Goal: Find specific page/section: Find specific page/section

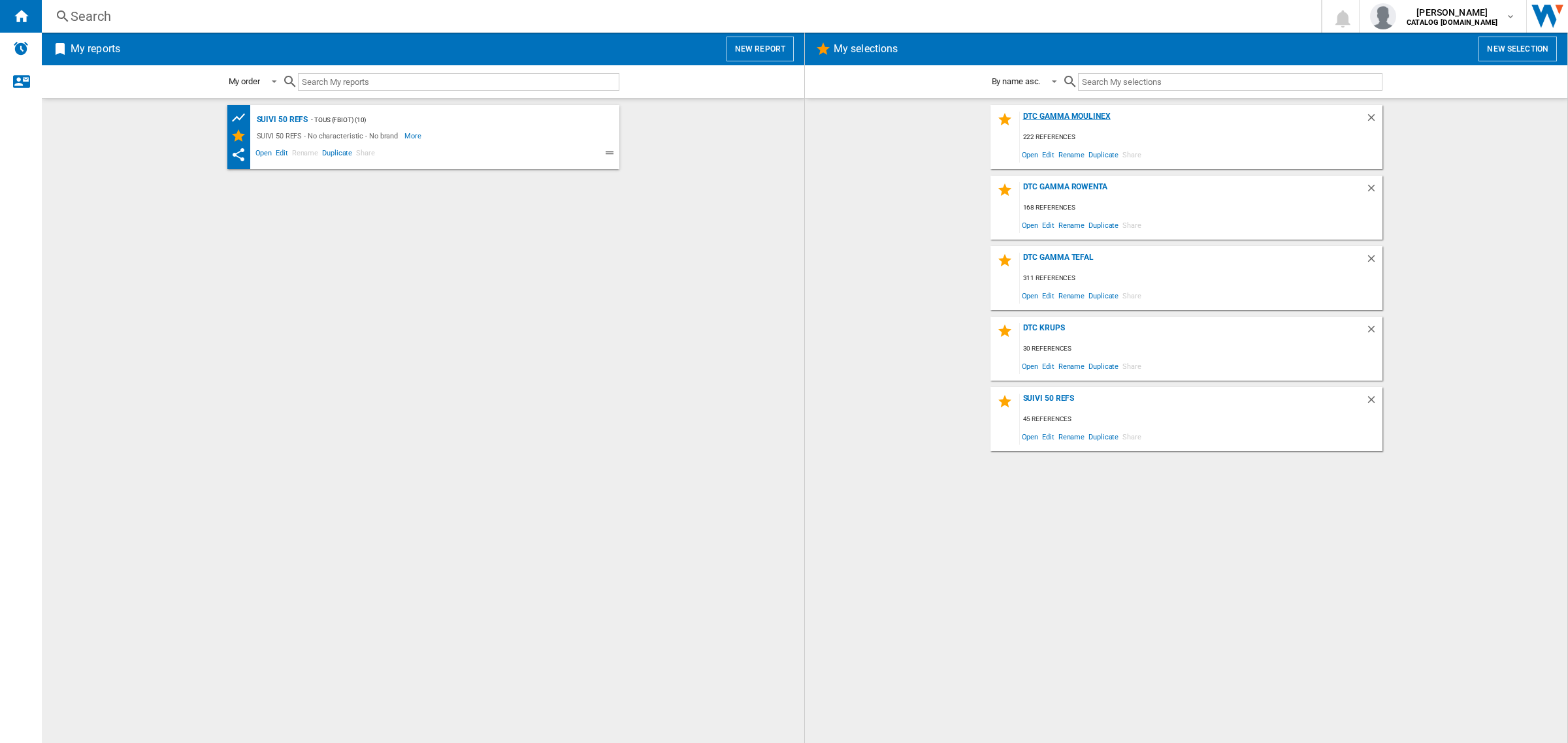
click at [1099, 115] on div "DTC GAMMA MOULINEX" at bounding box center [1193, 120] width 346 height 18
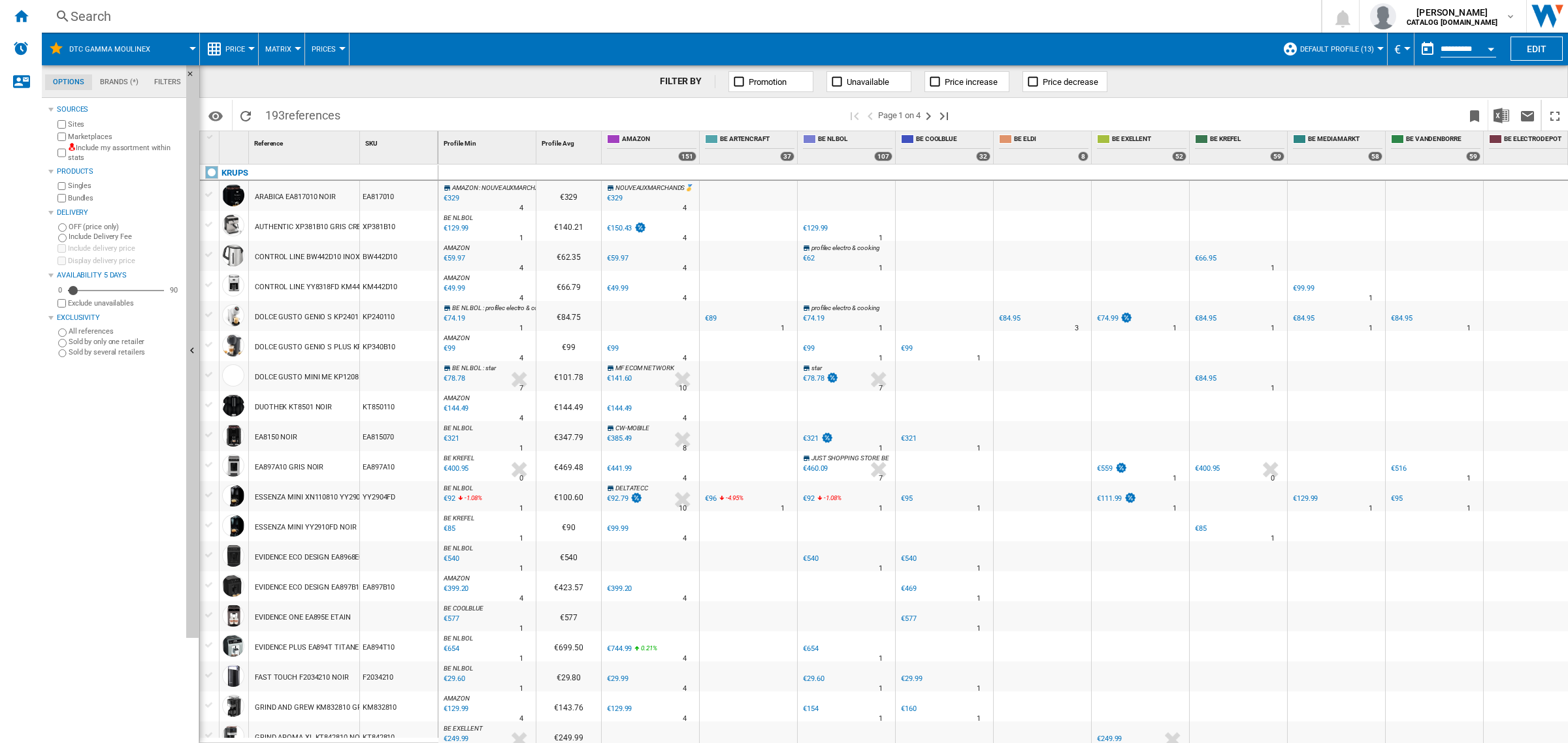
click at [328, 18] on div "Search" at bounding box center [679, 16] width 1217 height 18
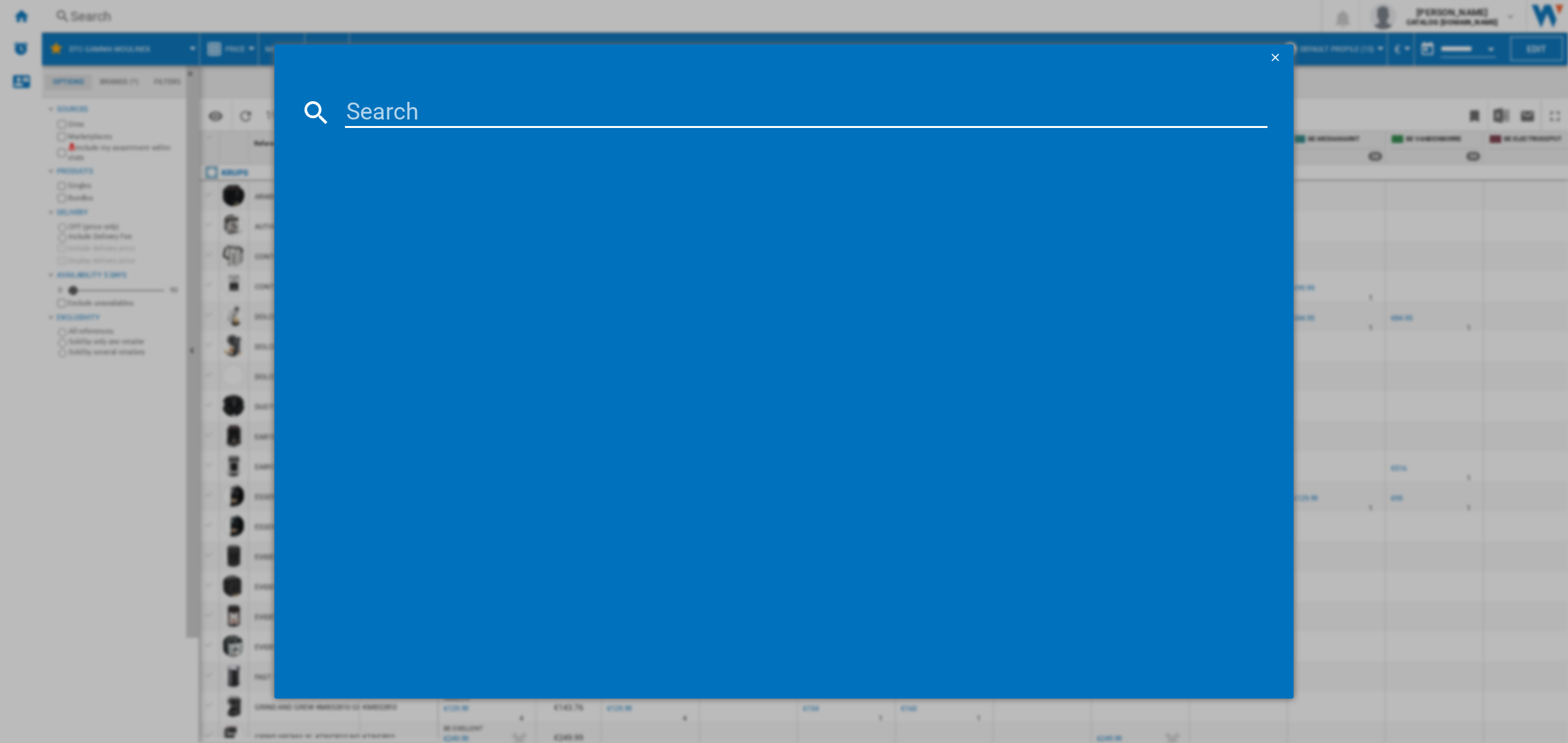
click at [499, 119] on input at bounding box center [806, 111] width 923 height 31
paste input "BY355AE0"
click at [546, 114] on input "BY355AE0" at bounding box center [806, 111] width 923 height 31
paste input "CE851HF"
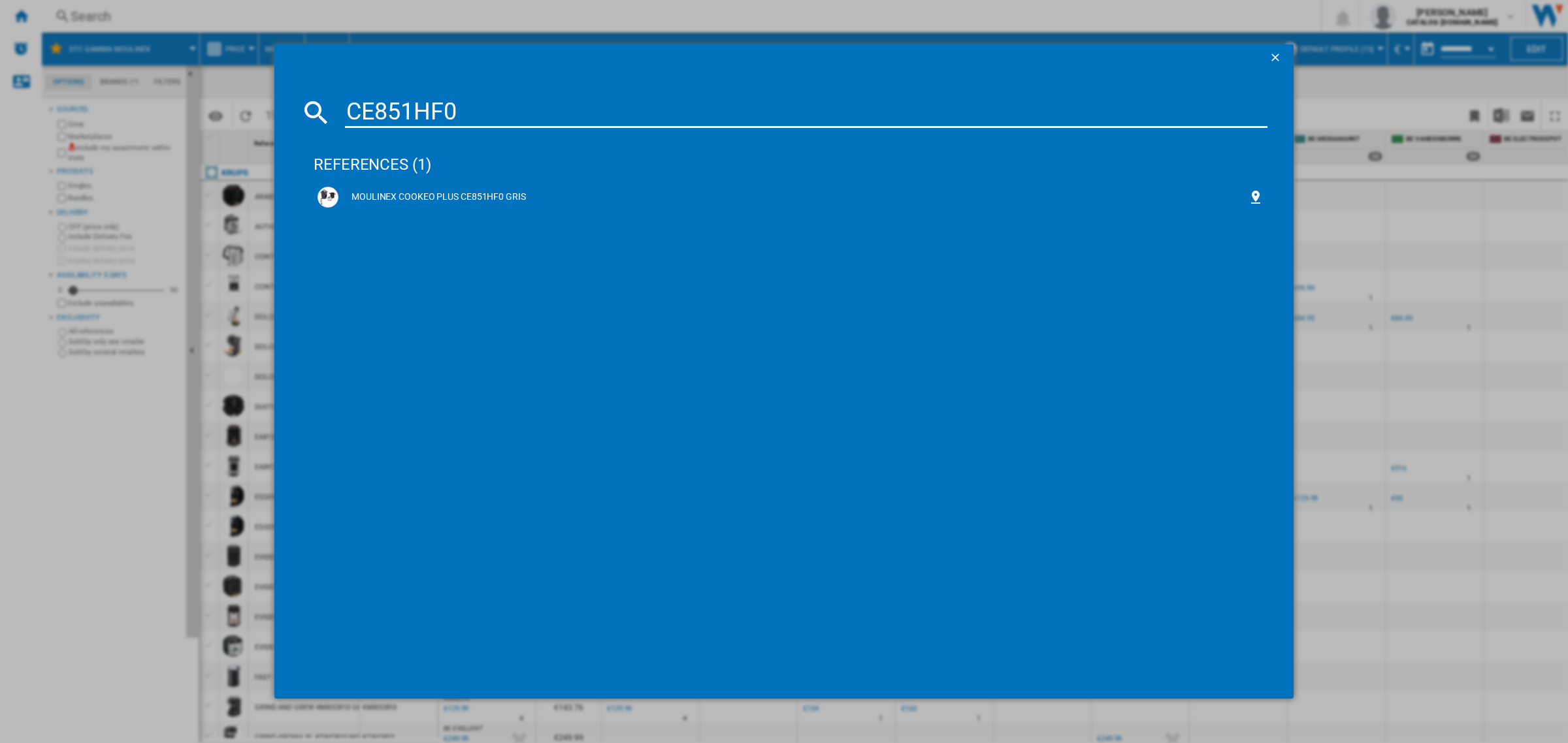
click at [425, 102] on input "CE851HF0" at bounding box center [806, 111] width 923 height 31
paste input "9721"
click at [444, 115] on input "CE9721F0" at bounding box center [806, 111] width 923 height 31
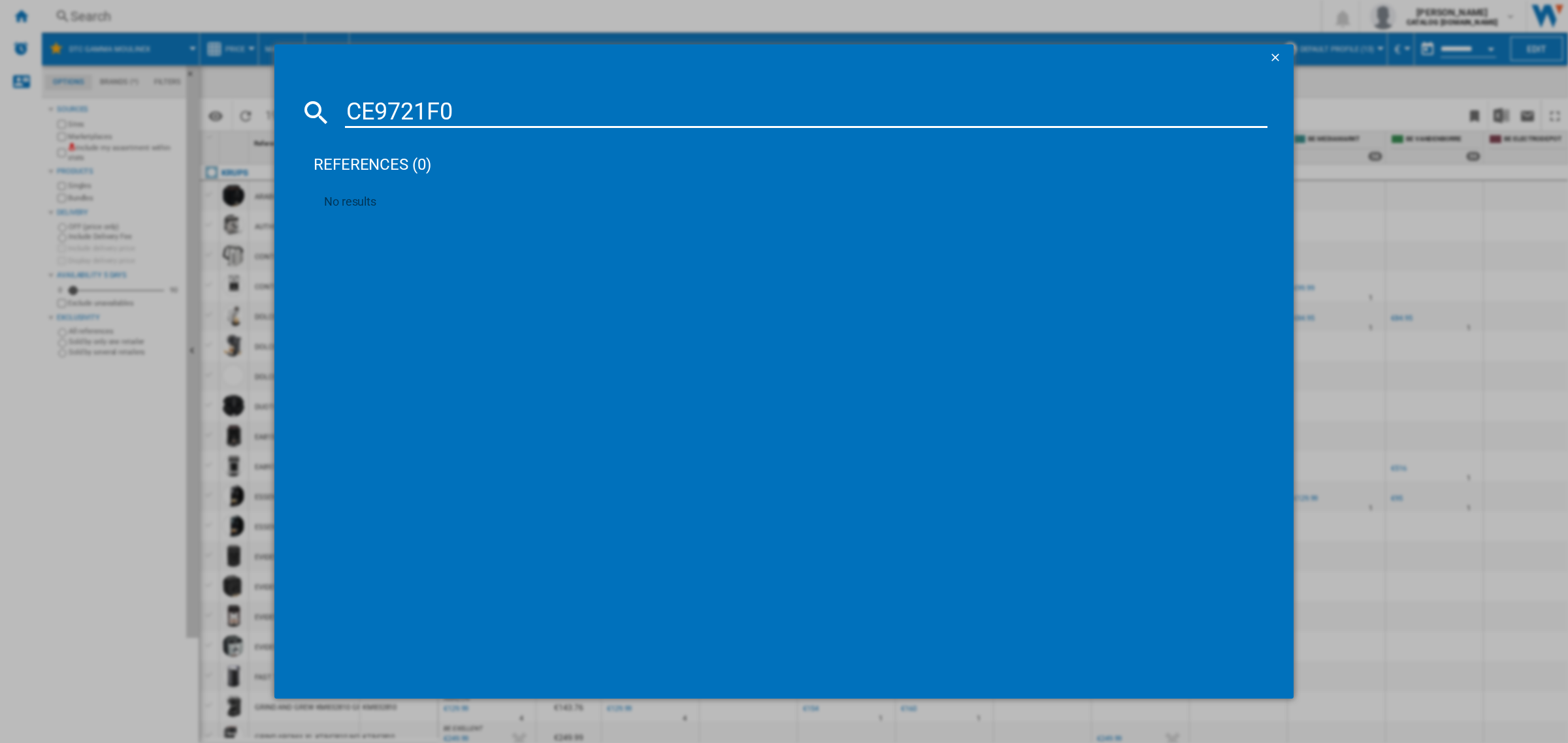
paste input "GU"
click at [534, 103] on input "CE97GUF0" at bounding box center [806, 111] width 923 height 31
paste input "828"
click at [520, 114] on input "CE9828F0" at bounding box center [806, 111] width 923 height 31
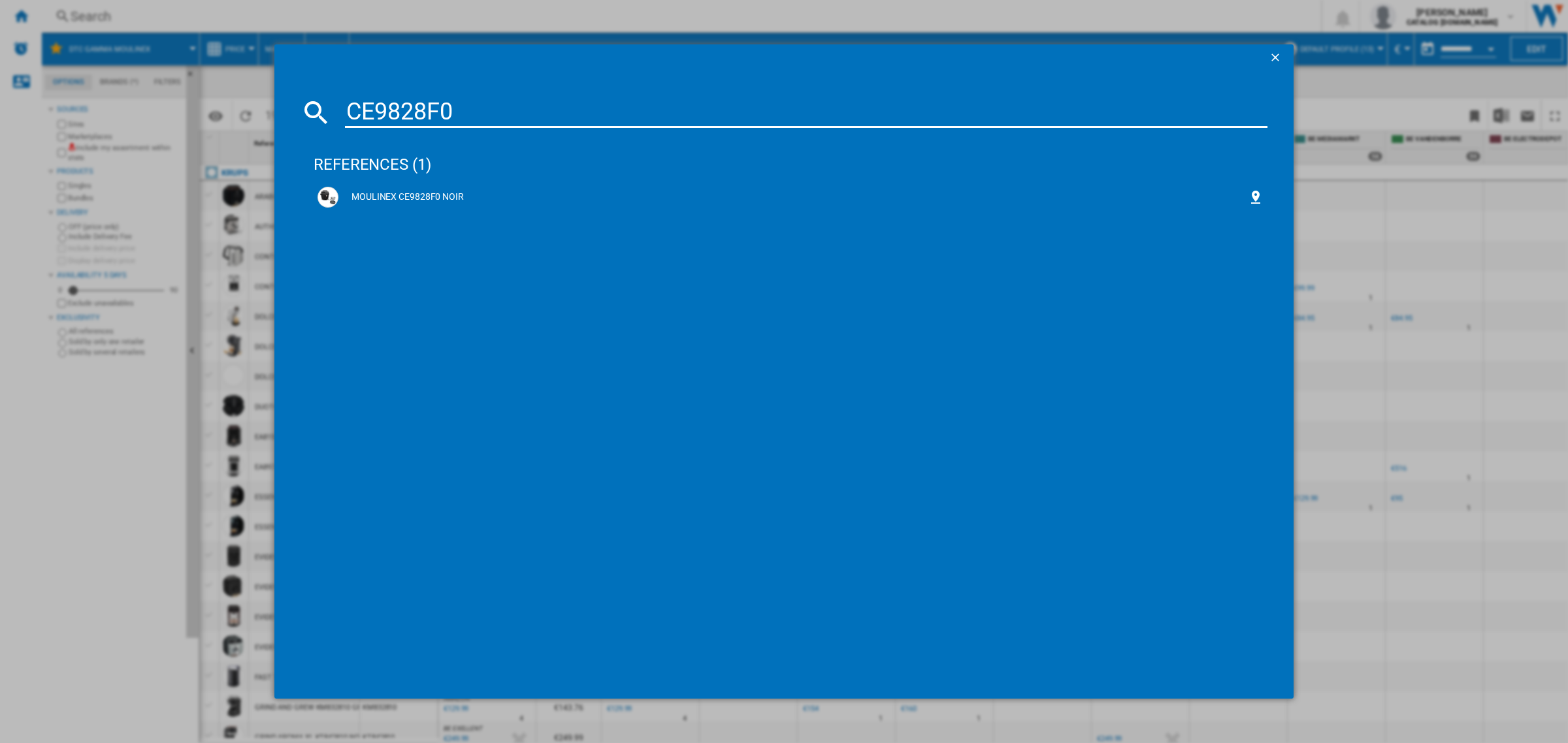
click at [520, 114] on input "CE9828F0" at bounding box center [806, 111] width 923 height 31
paste input "EZ846H"
click at [591, 96] on input "EZ846HF0" at bounding box center [806, 111] width 923 height 31
paste input "76D"
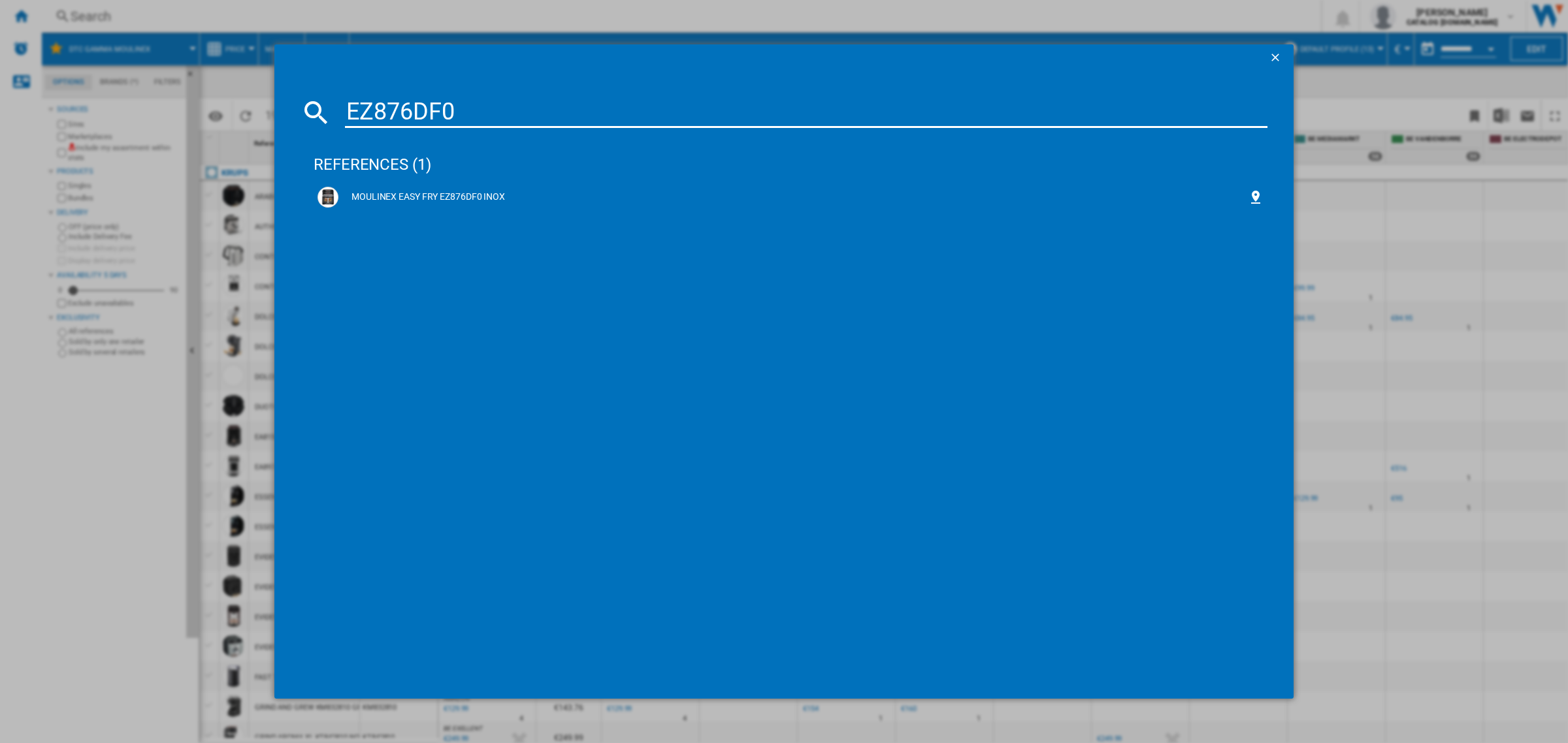
click at [531, 100] on input "EZ876DF0" at bounding box center [806, 111] width 923 height 31
paste input "46H"
click at [510, 105] on input "EZ846HF0" at bounding box center [806, 111] width 923 height 31
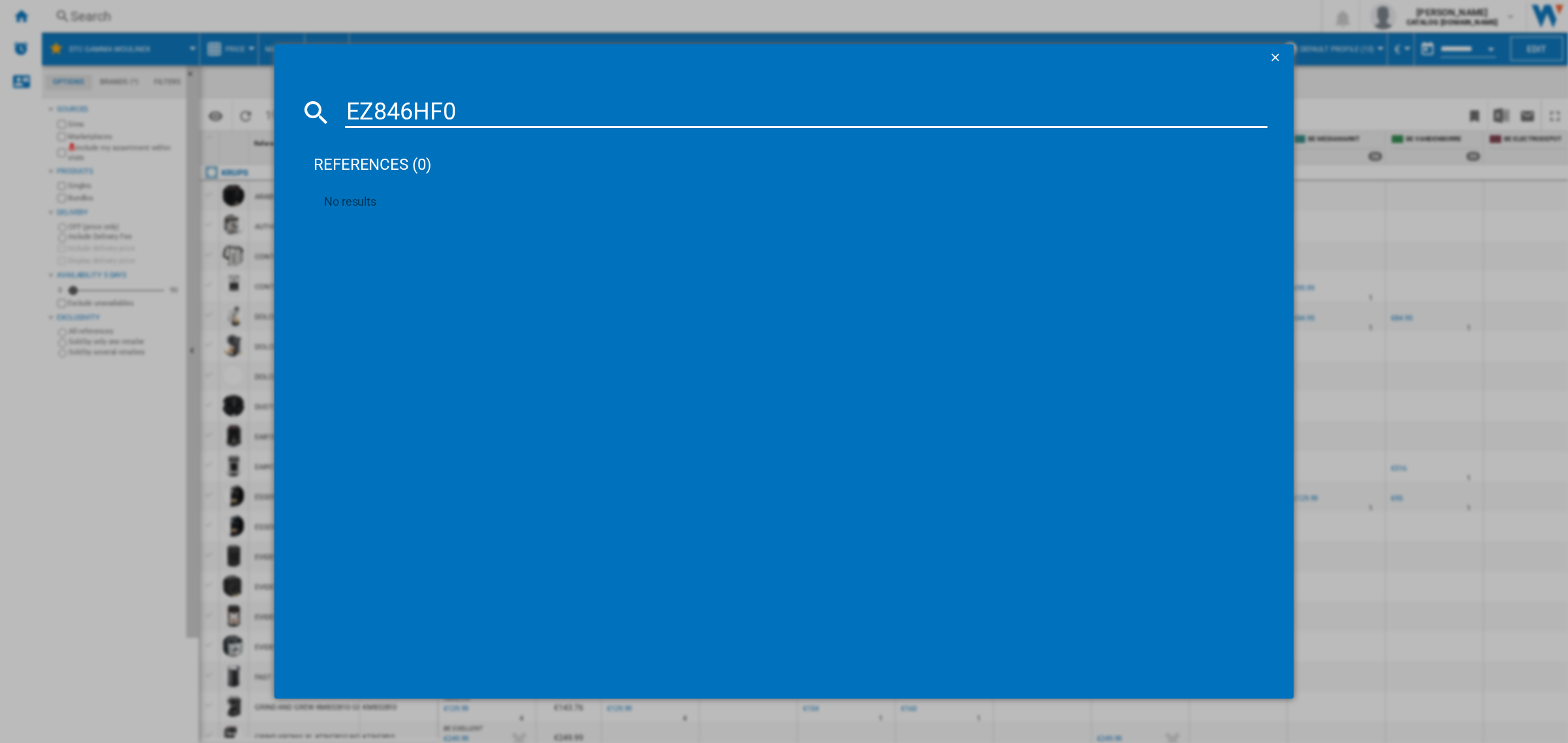
paste input "32HF0"
click at [627, 113] on input "EZ832HF0" at bounding box center [806, 111] width 923 height 31
paste input "MJ602A"
click at [349, 111] on input "MJ602AF0" at bounding box center [806, 111] width 923 height 31
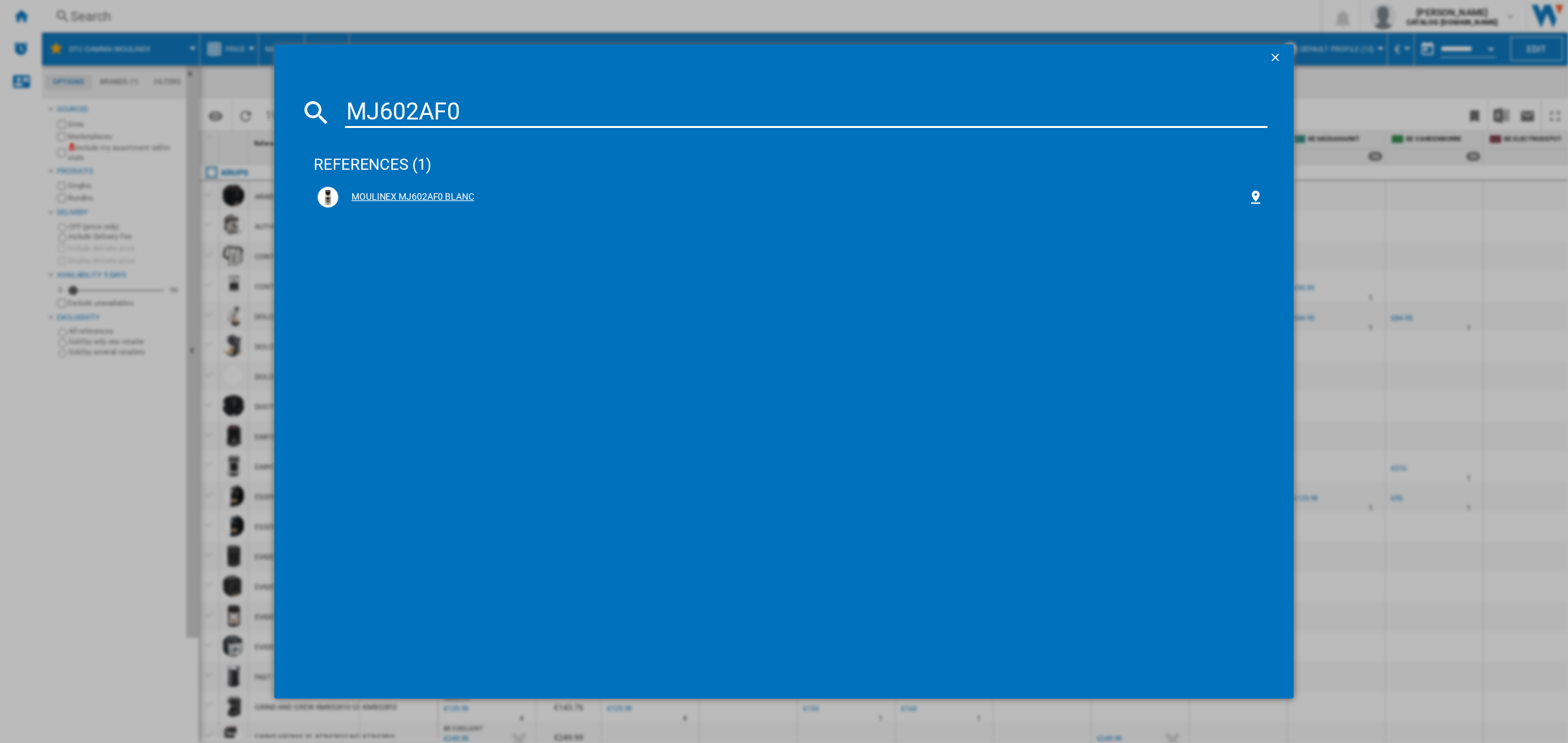
type input "MJ602AF0"
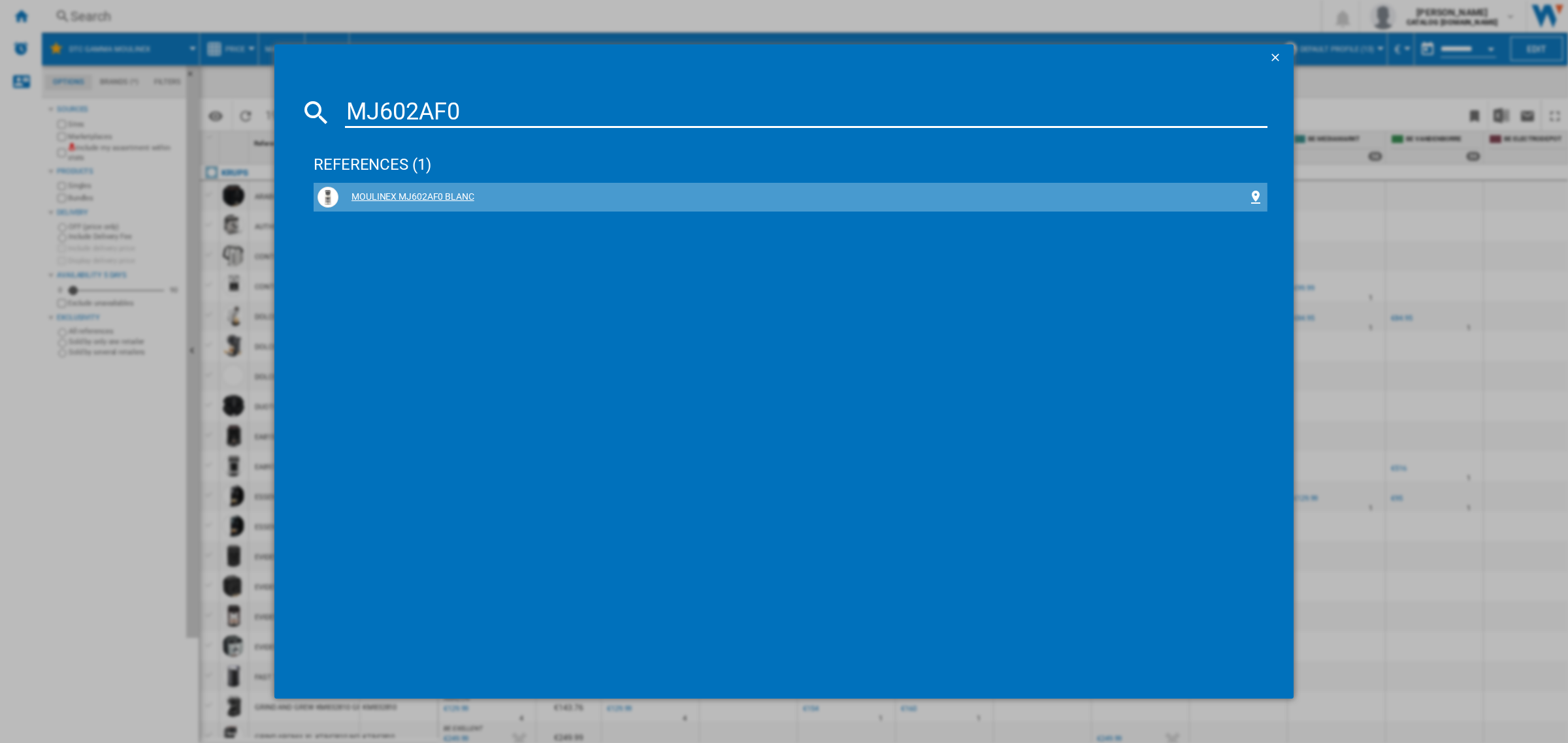
click at [447, 198] on div "MOULINEX MJ602AF0 BLANC" at bounding box center [793, 197] width 910 height 13
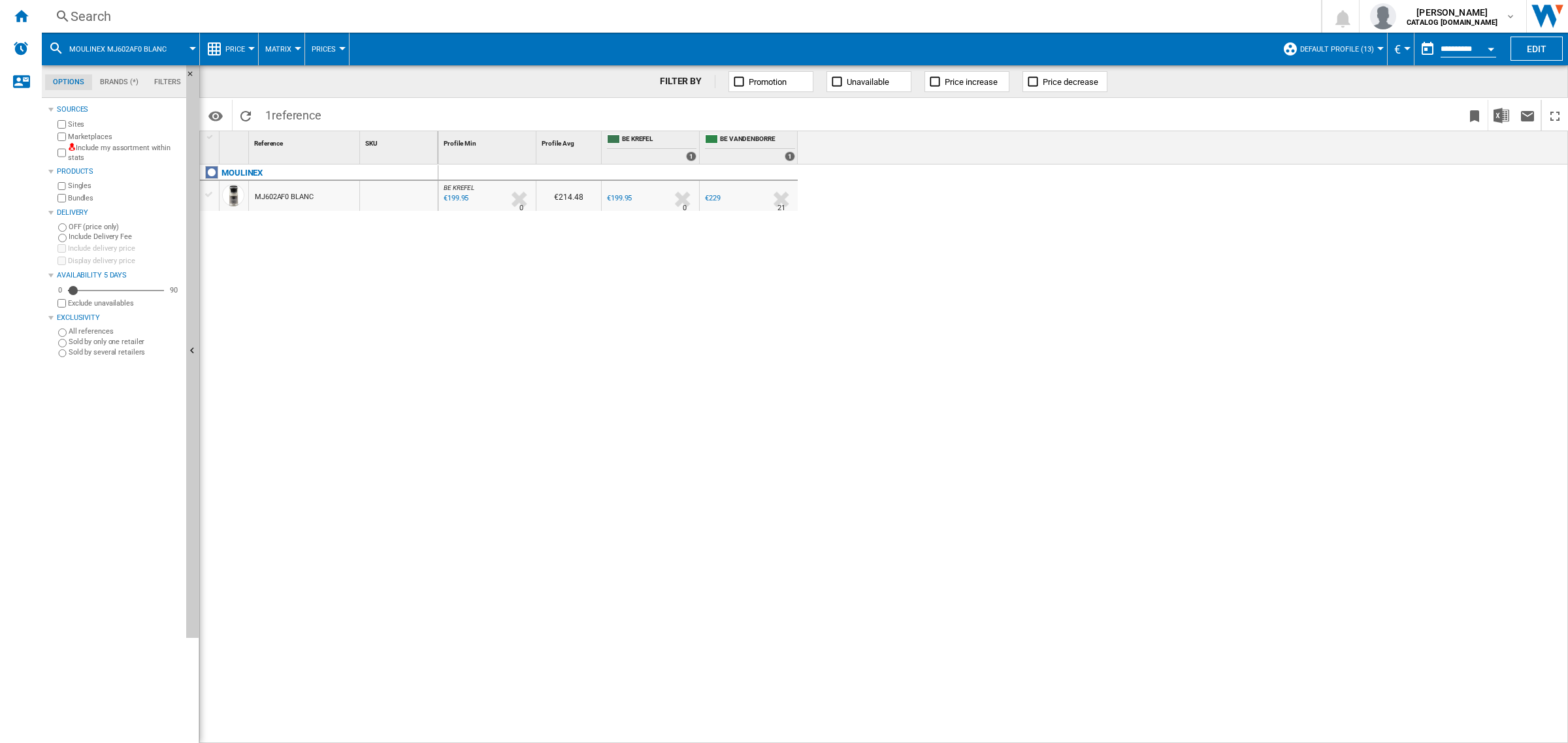
click at [282, 197] on div "MJ602AF0 BLANC" at bounding box center [284, 197] width 59 height 30
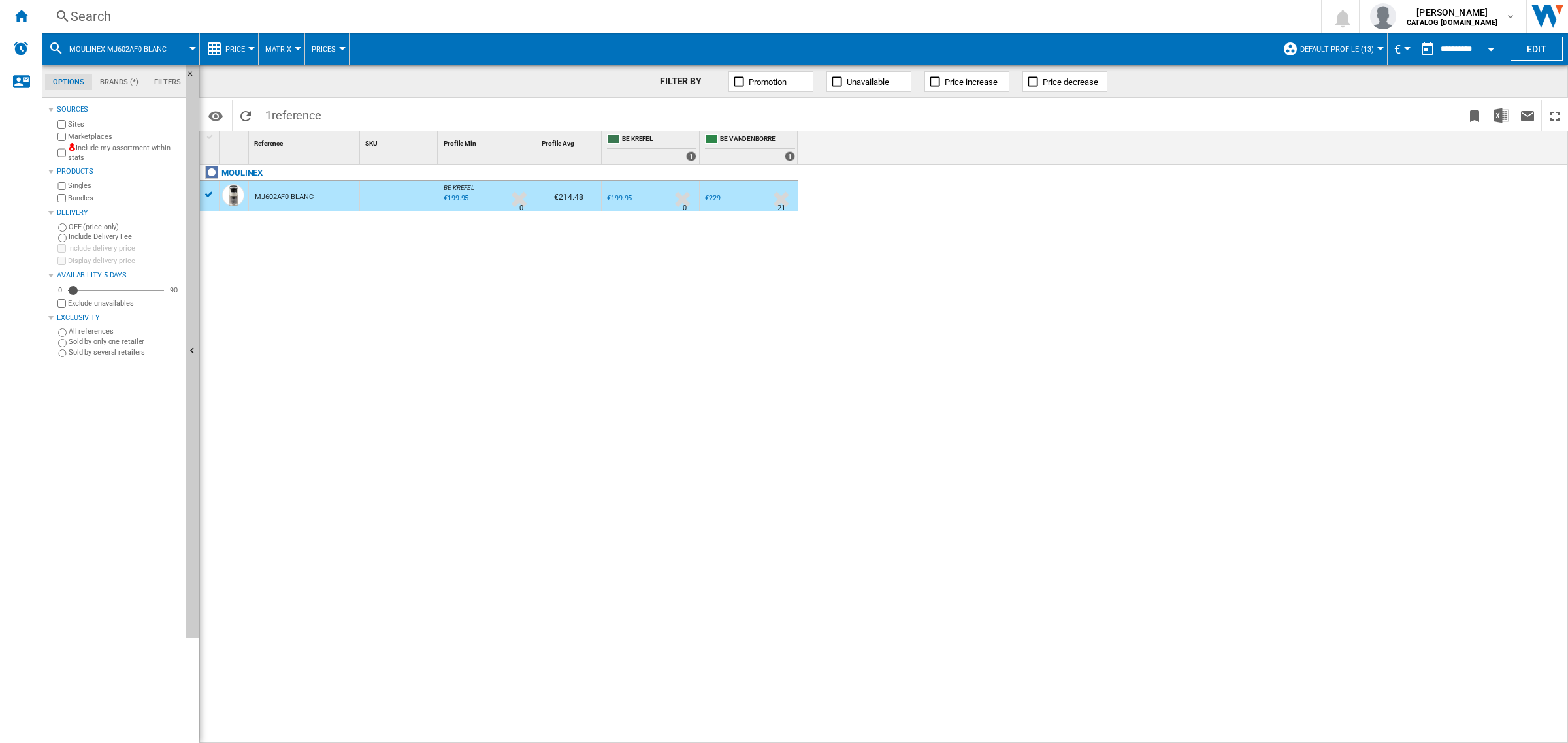
click at [95, 18] on div "Search" at bounding box center [679, 16] width 1217 height 18
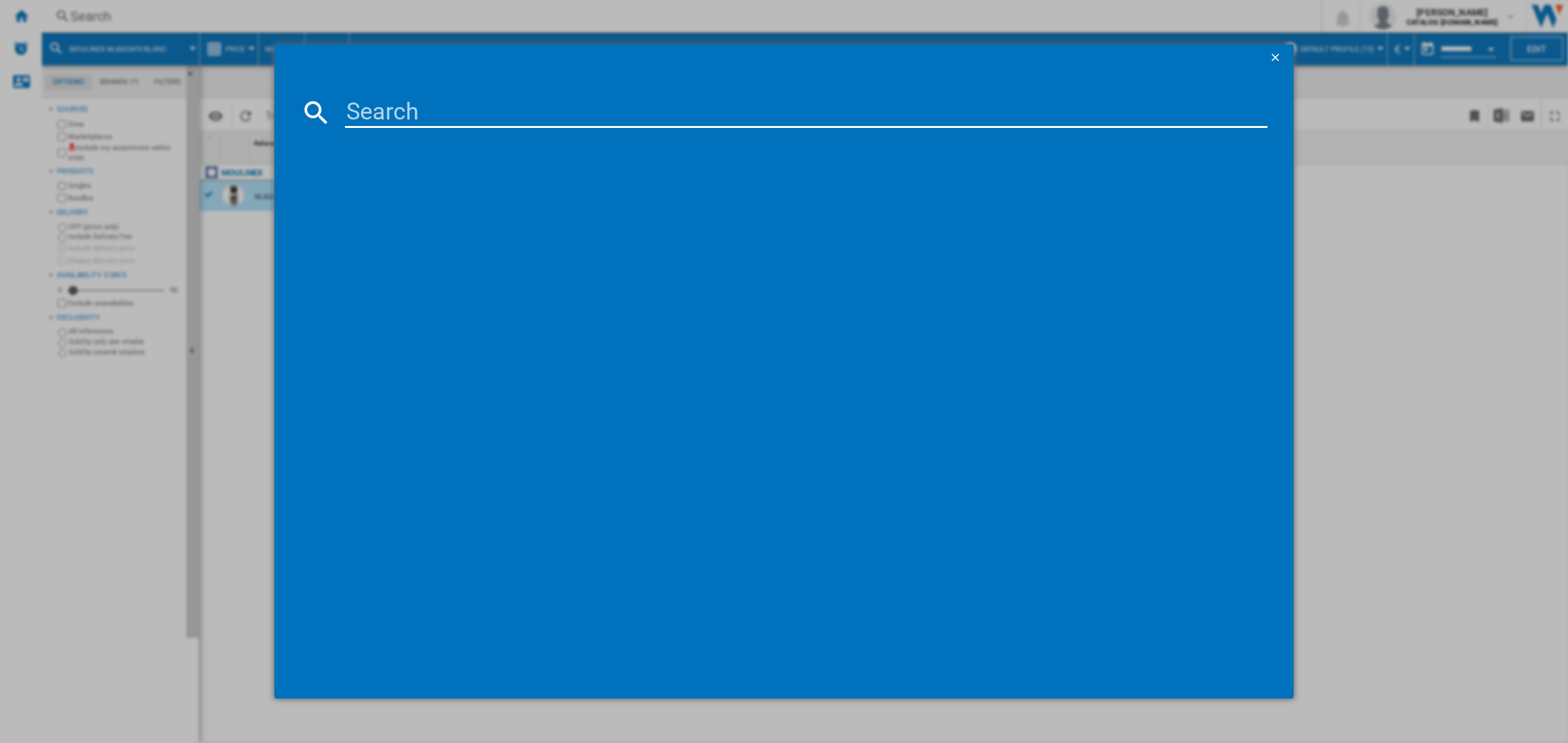
paste input "LM19H4F0"
click at [551, 103] on input "LM19H4F0" at bounding box center [806, 111] width 923 height 31
paste input "XF38E11"
click at [590, 114] on input "XF38E110" at bounding box center [806, 111] width 923 height 31
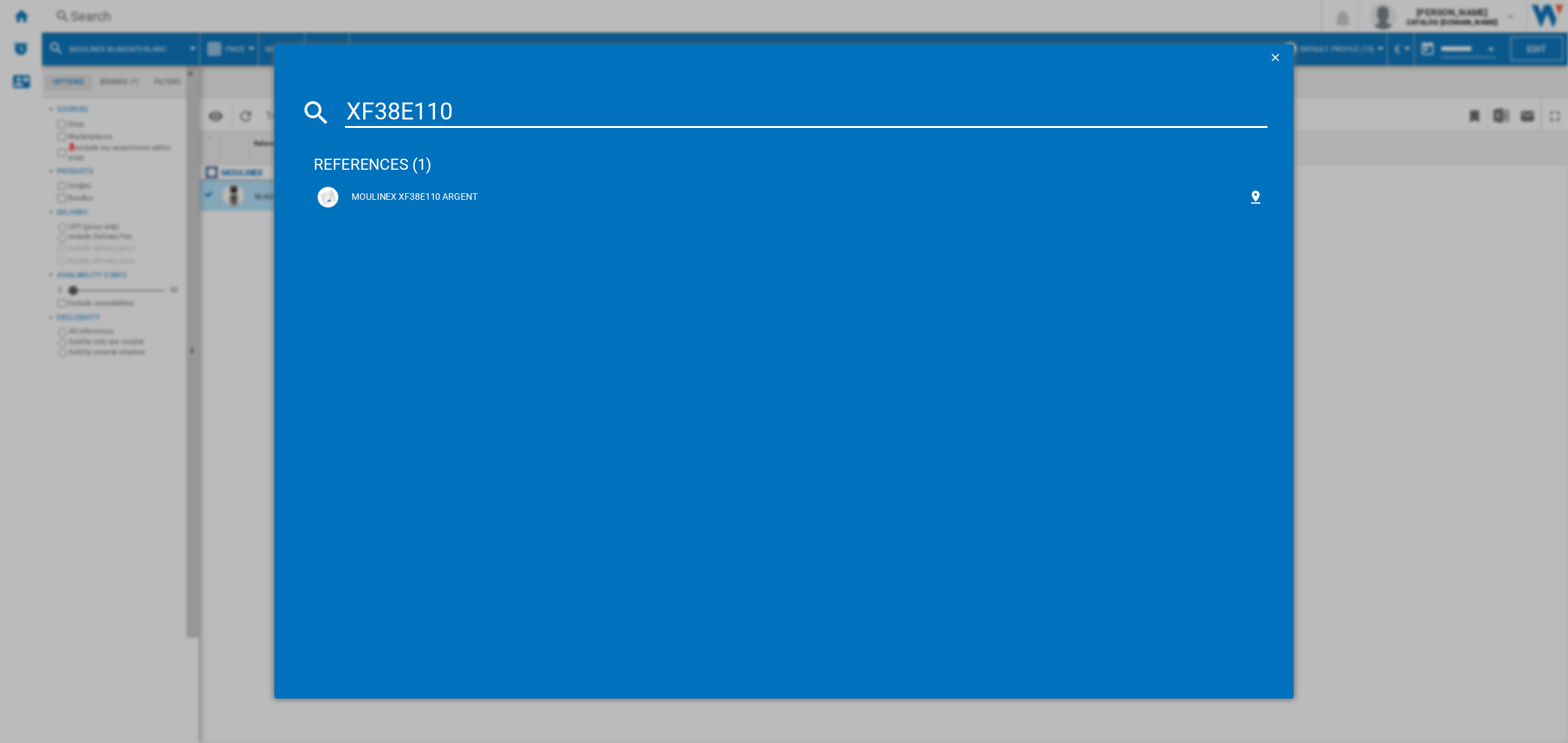
click at [590, 114] on input "XF38E110" at bounding box center [806, 111] width 923 height 31
paste input "LM5629F"
click at [488, 116] on input "LM5629F0" at bounding box center [806, 111] width 923 height 31
paste input "BW871D"
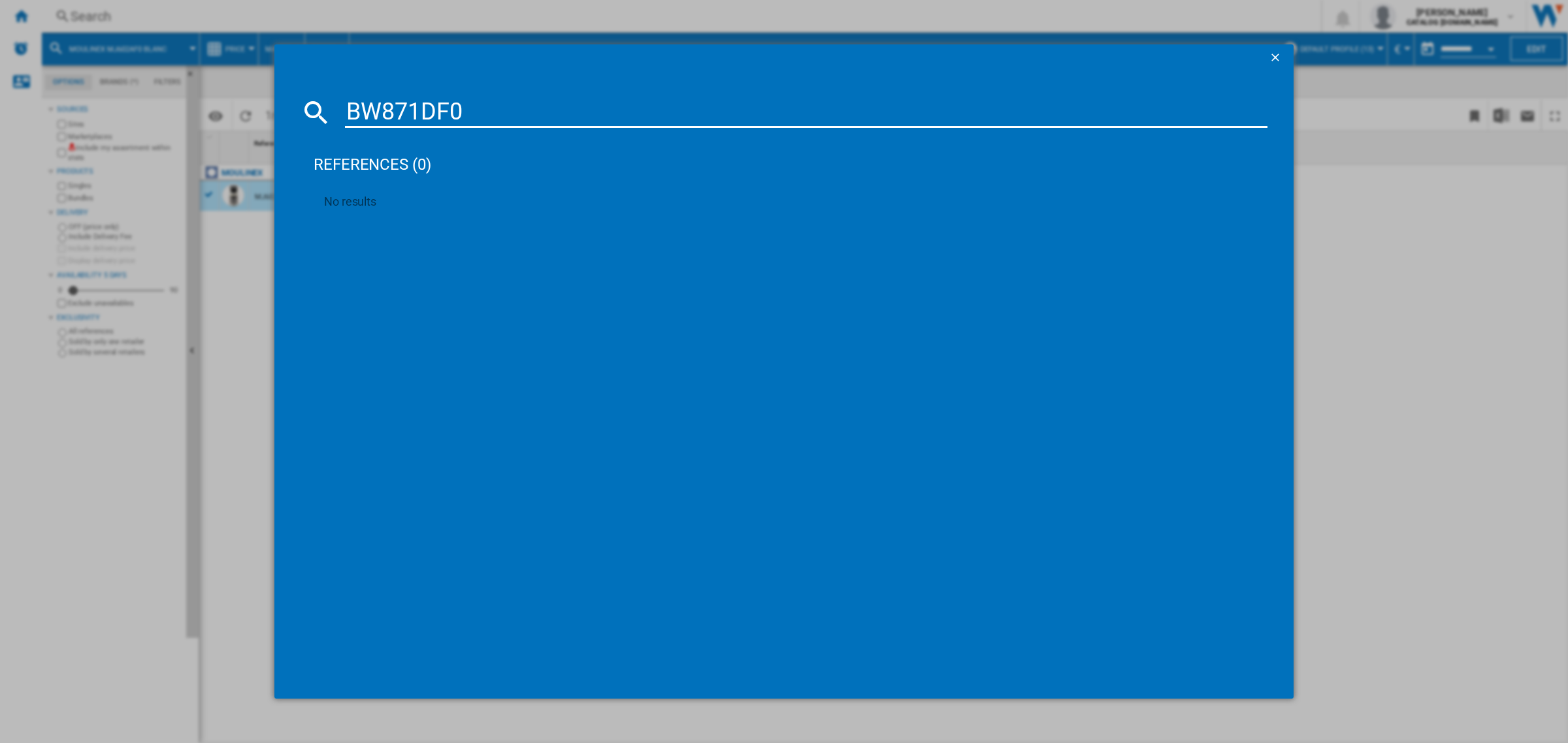
click at [577, 119] on input "BW871DF0" at bounding box center [806, 111] width 923 height 31
paste input "EA898DF1"
type input "EA898DF1"
click at [1274, 47] on button "button" at bounding box center [1277, 58] width 26 height 26
